Goal: Use online tool/utility: Utilize a website feature to perform a specific function

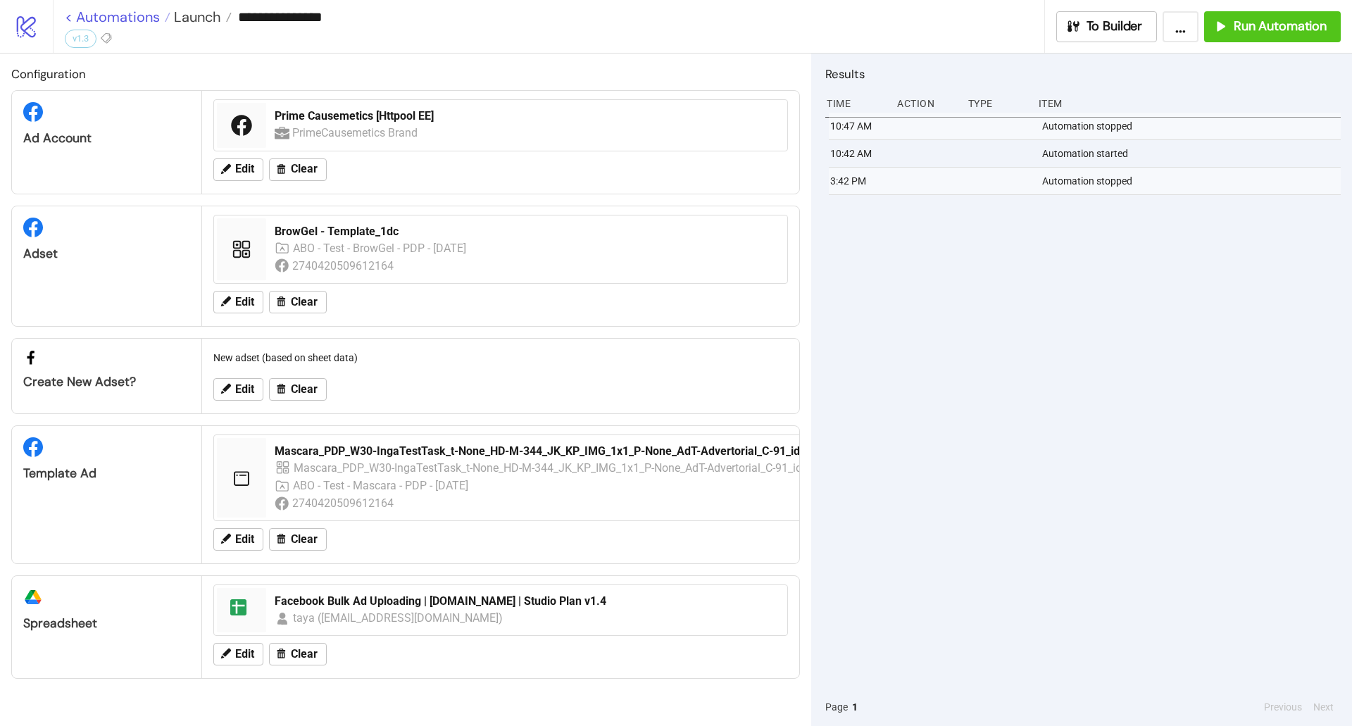
click at [147, 13] on link "< Automations" at bounding box center [118, 17] width 106 height 14
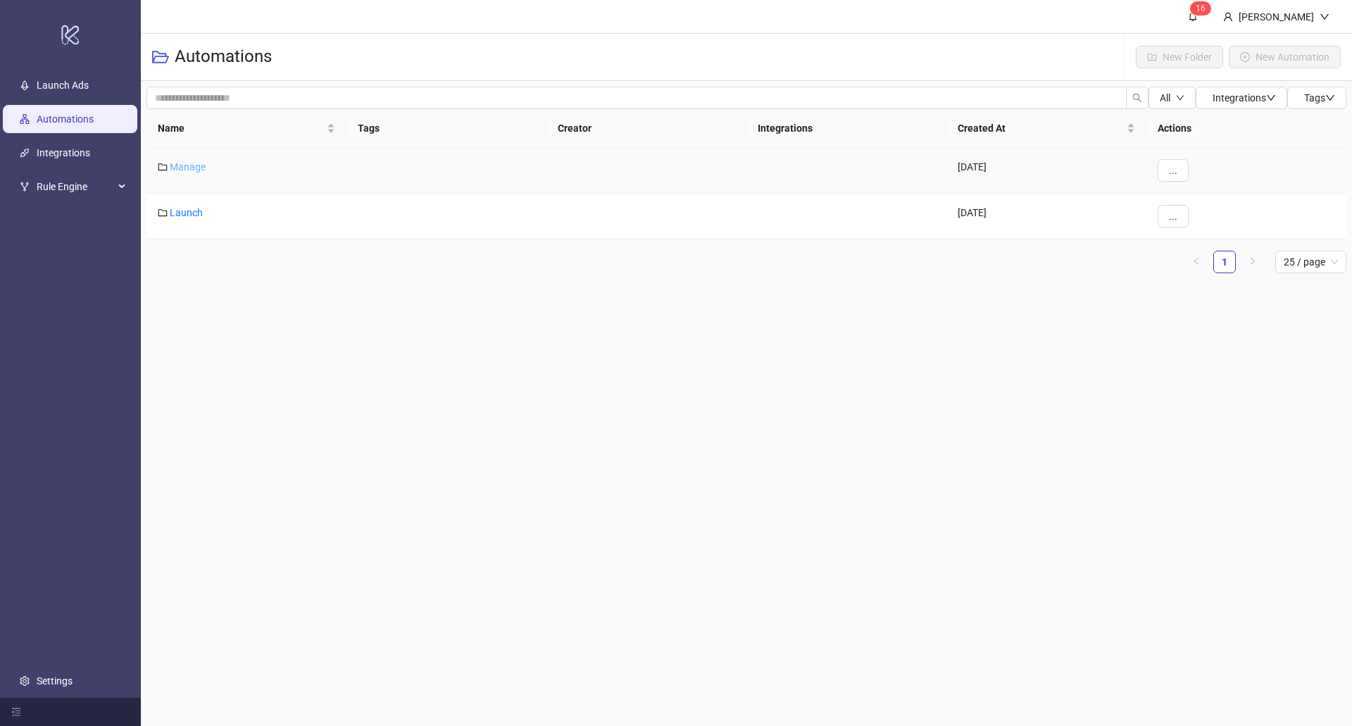
click at [198, 170] on link "Manage" at bounding box center [188, 166] width 36 height 11
click at [212, 51] on link "Automations" at bounding box center [184, 55] width 70 height 15
click at [186, 220] on div "Launch" at bounding box center [246, 217] width 200 height 46
click at [185, 218] on link "Launch" at bounding box center [186, 212] width 33 height 11
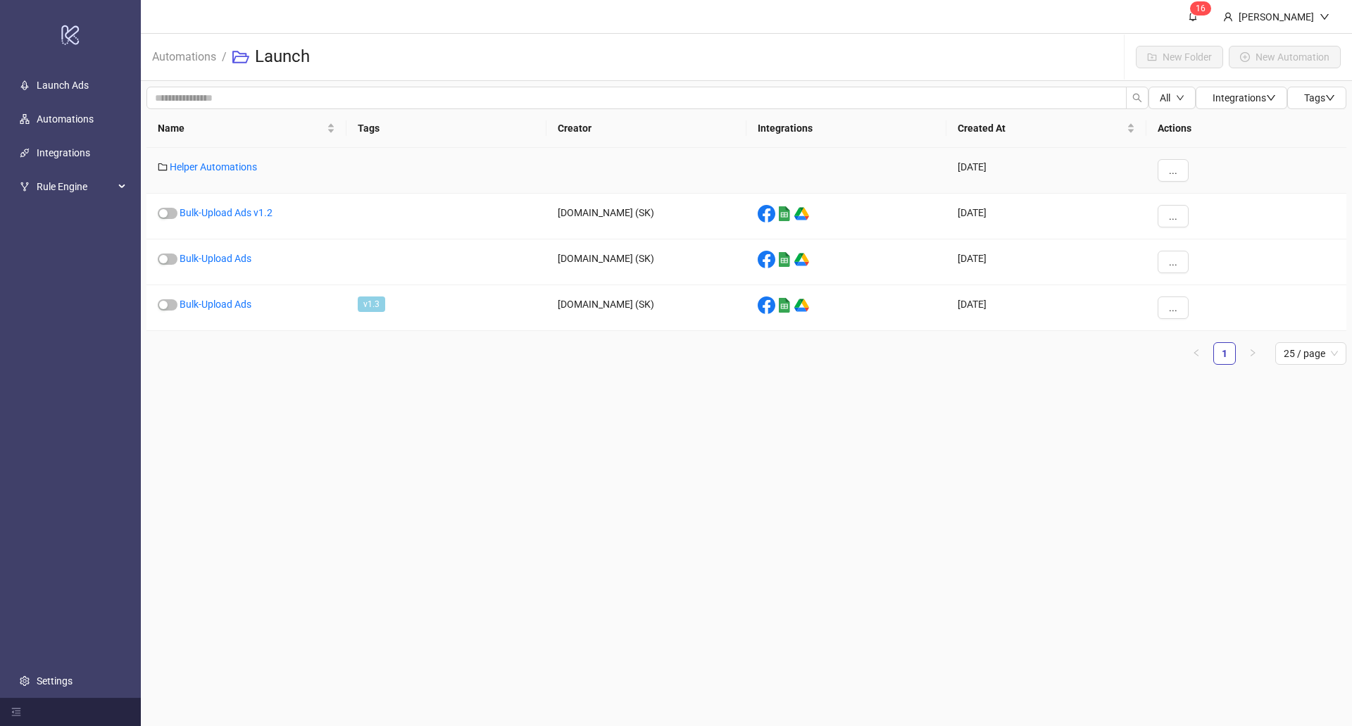
click at [206, 173] on div "Helper Automations" at bounding box center [246, 171] width 200 height 46
click at [206, 170] on link "Helper Automations" at bounding box center [213, 166] width 87 height 11
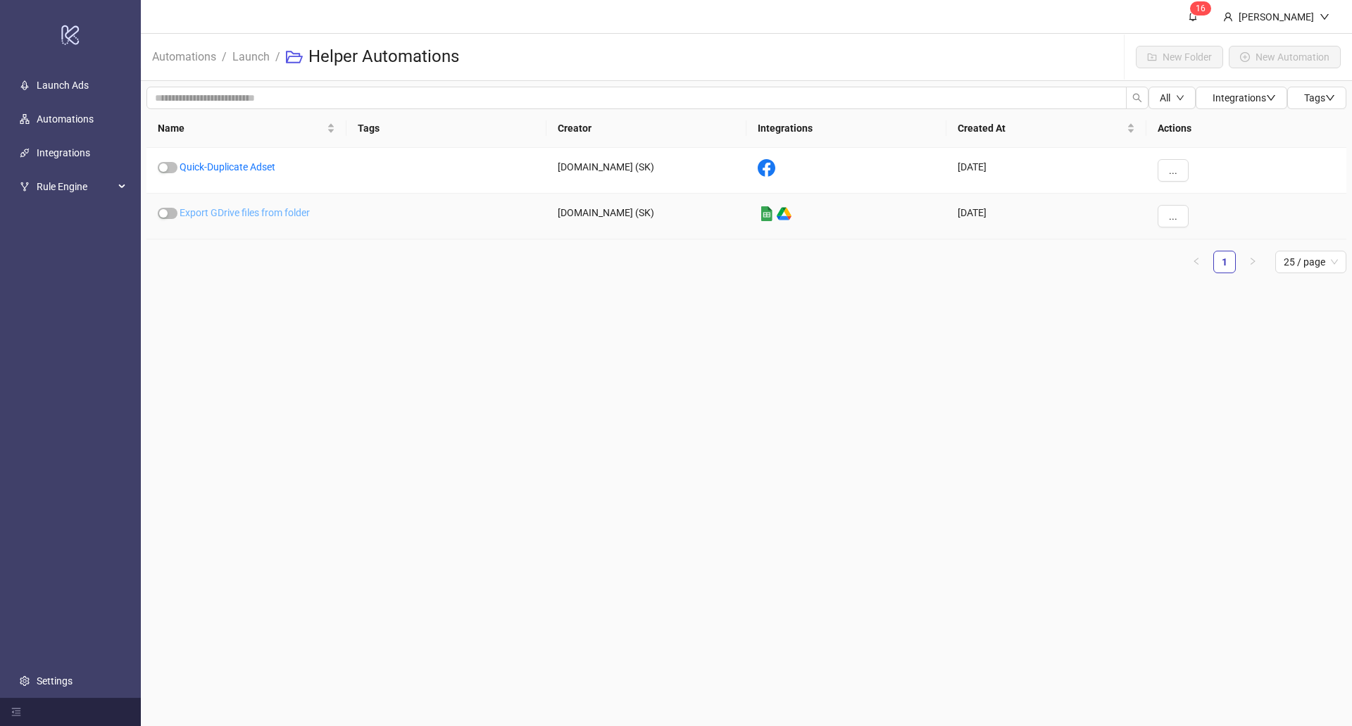
click at [214, 208] on link "Export GDrive files from folder" at bounding box center [245, 212] width 130 height 11
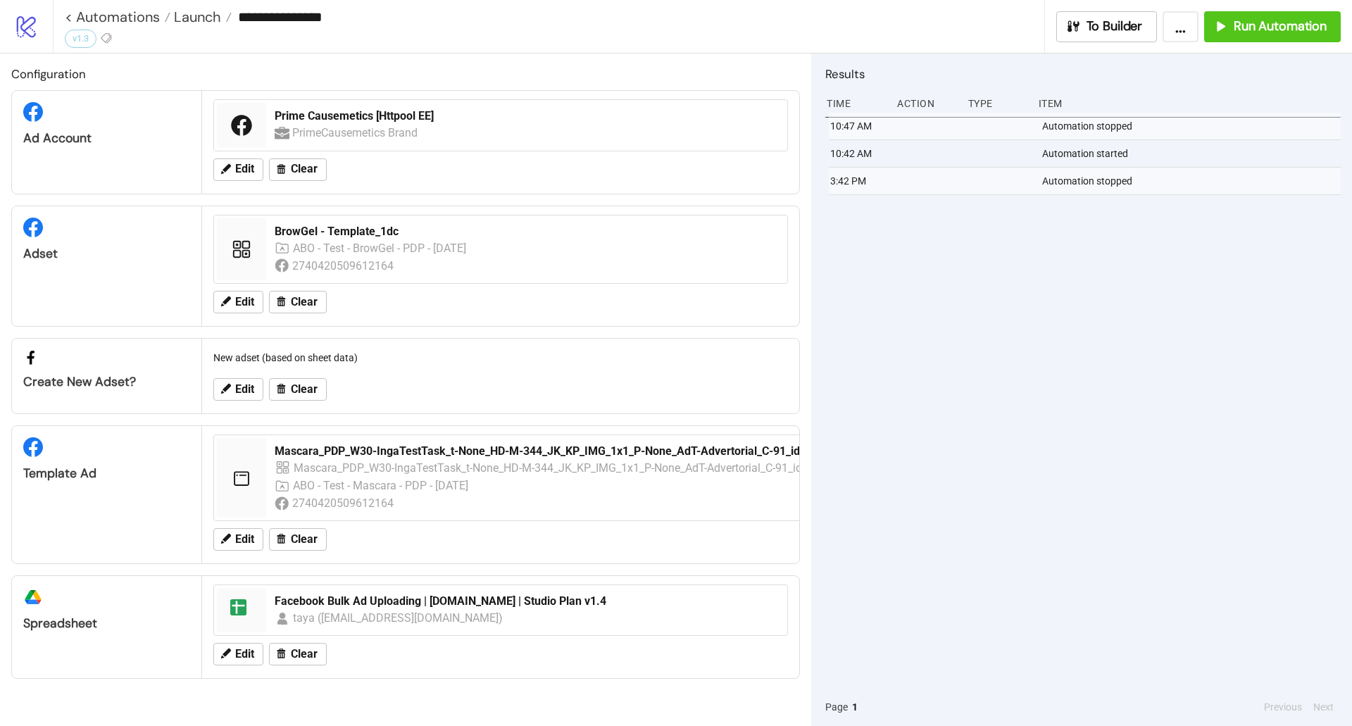
type input "**********"
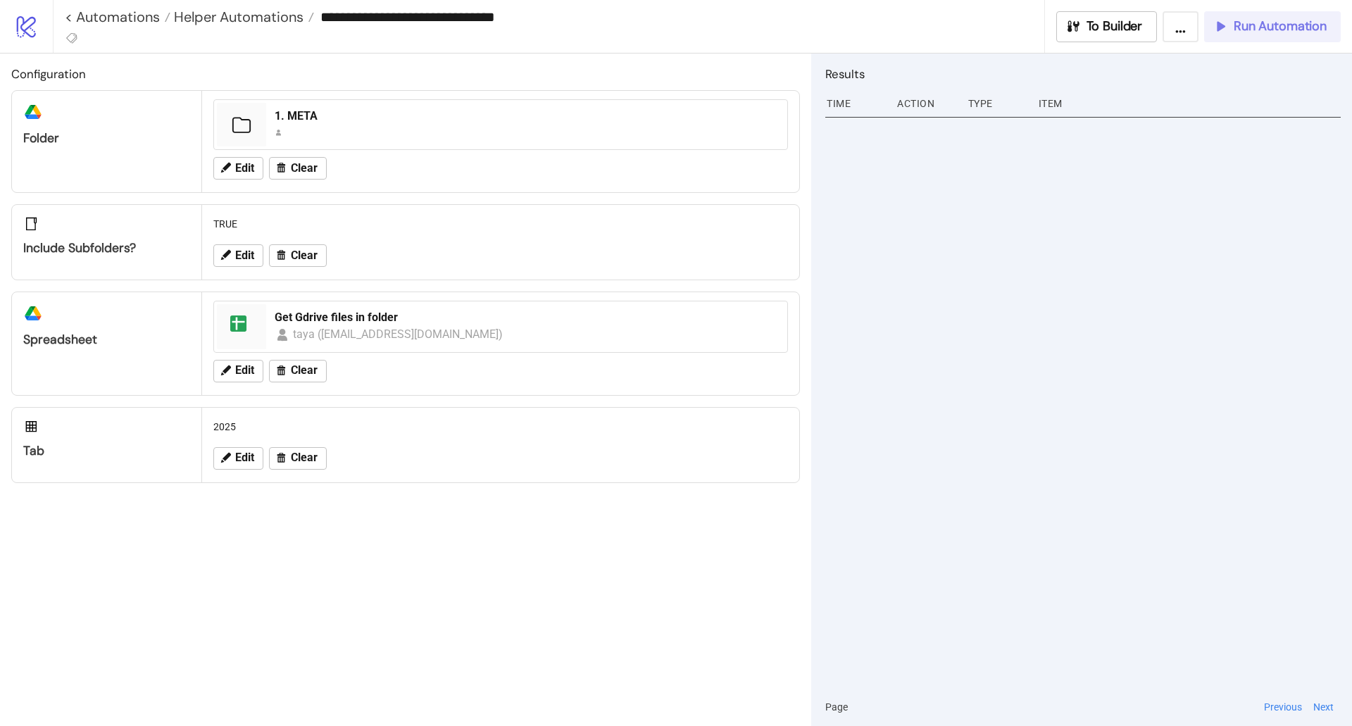
click at [1260, 31] on span "Run Automation" at bounding box center [1280, 26] width 93 height 16
